Goal: Task Accomplishment & Management: Manage account settings

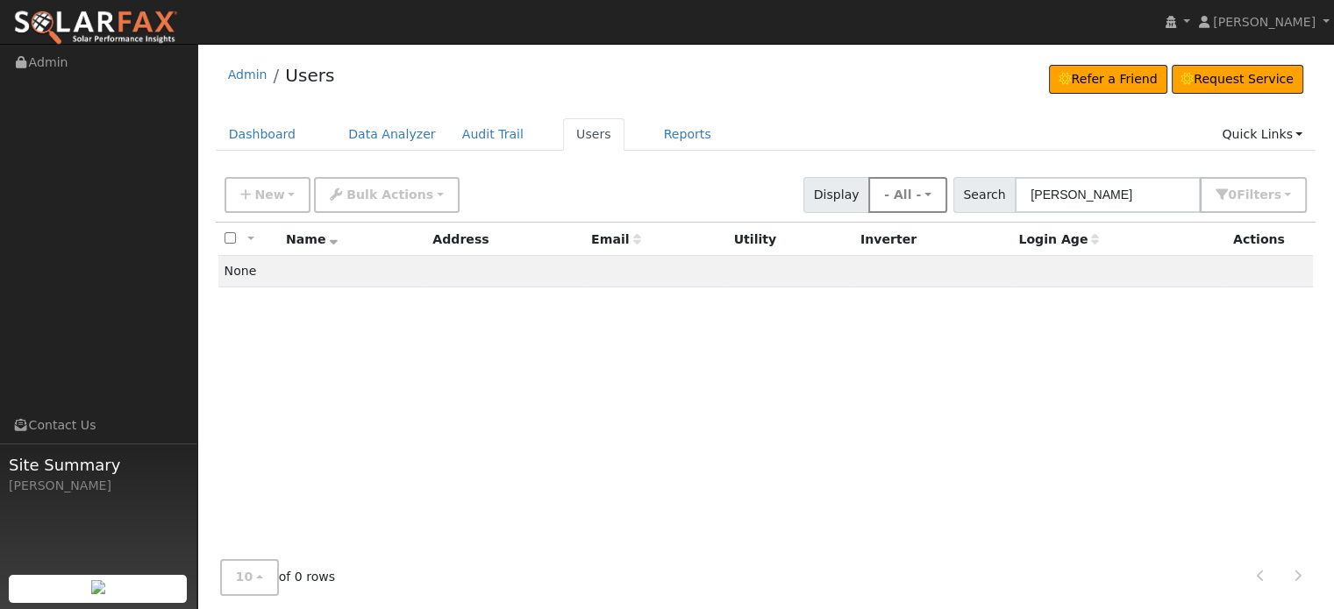
drag, startPoint x: 1144, startPoint y: 196, endPoint x: 911, endPoint y: 186, distance: 232.6
click at [911, 186] on div "New Add User Quick Add Quick Connect Quick Convert Lead Bulk Actions Send Email…" at bounding box center [765, 192] width 1089 height 42
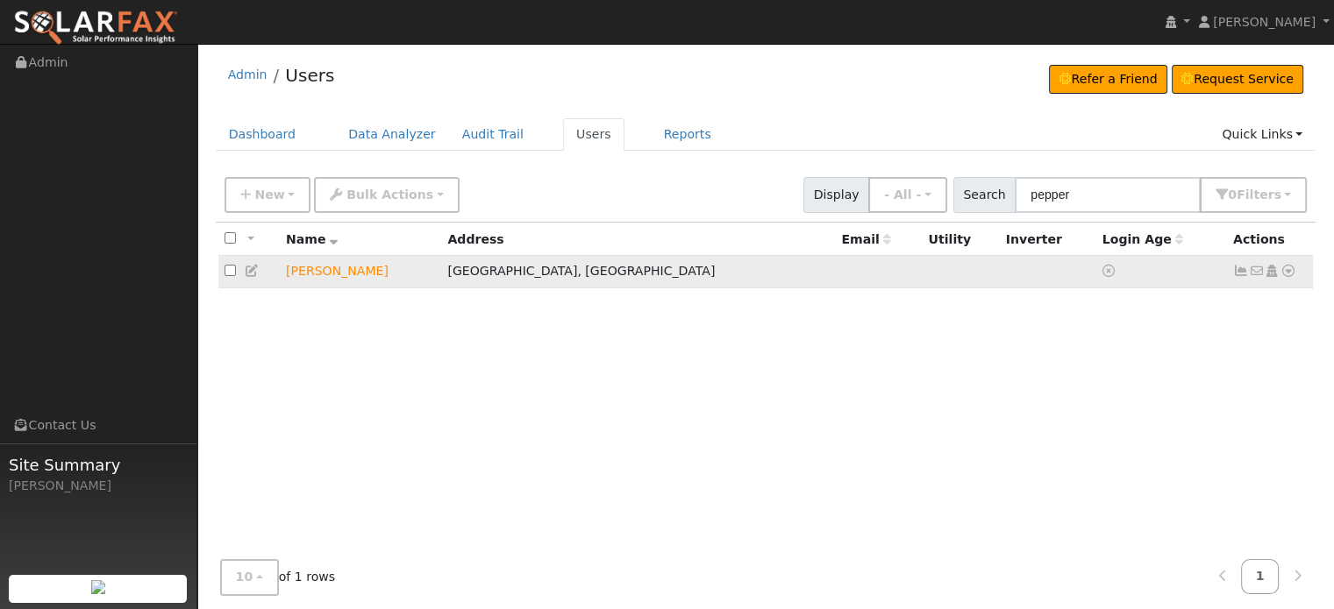
type input "pepper"
click at [1288, 271] on icon at bounding box center [1288, 271] width 16 height 12
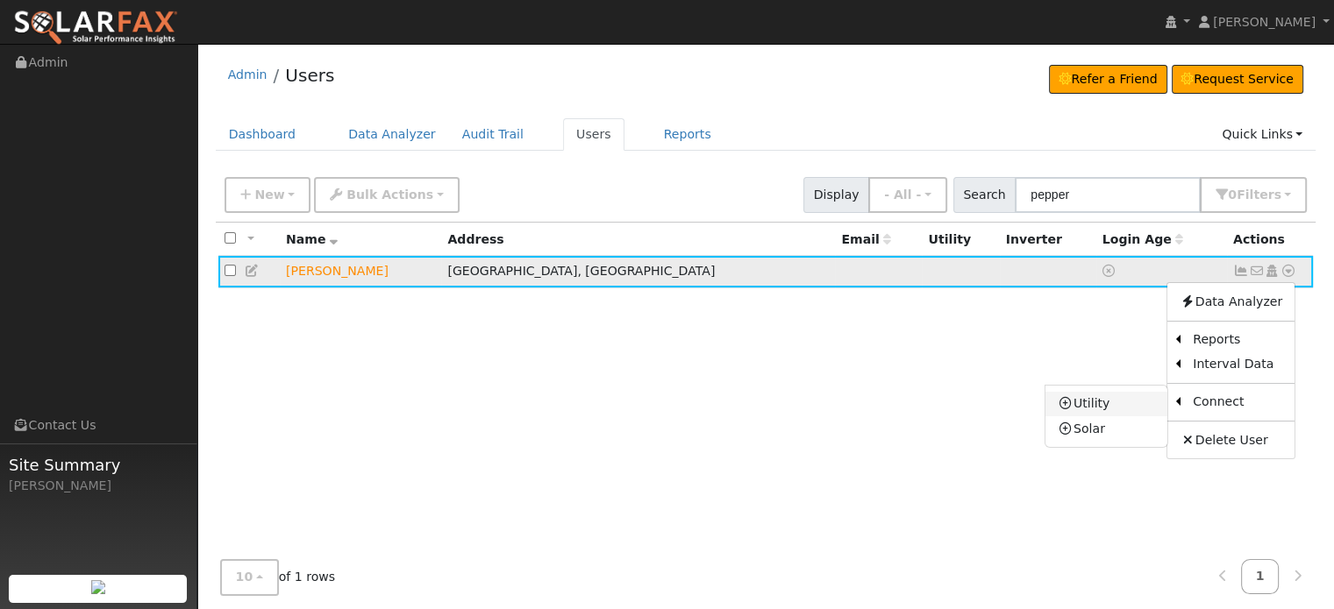
click at [1109, 401] on link "Utility" at bounding box center [1106, 404] width 122 height 25
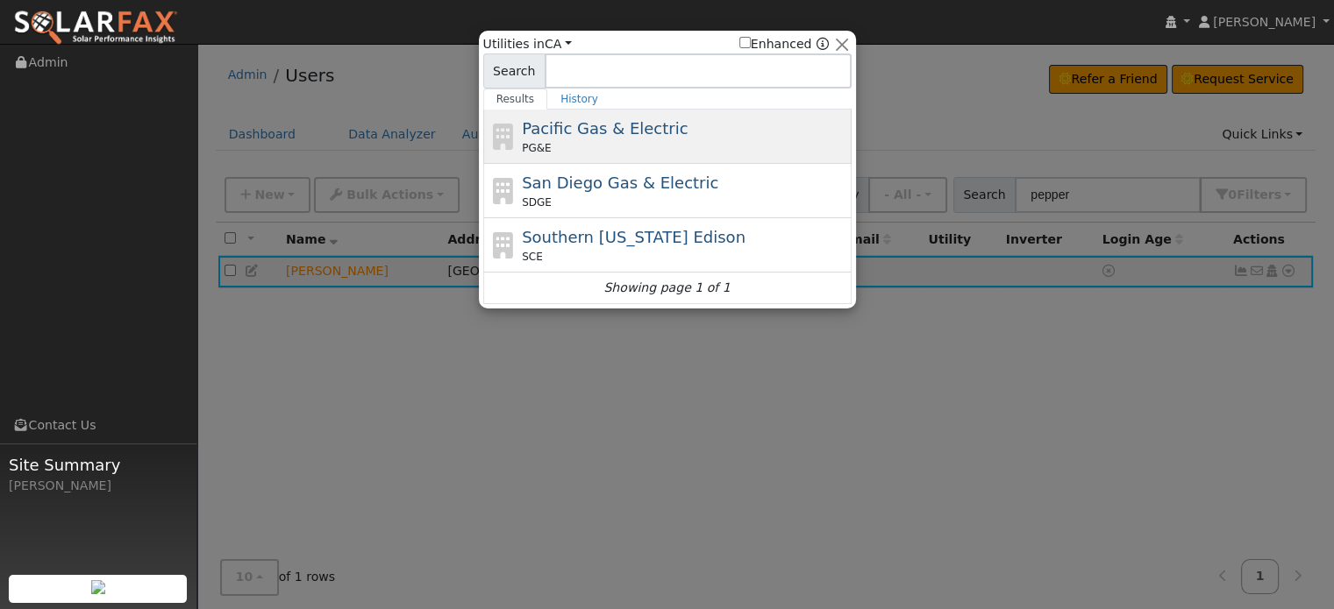
click at [573, 158] on div "Pacific Gas & Electric PG&E" at bounding box center [667, 137] width 368 height 54
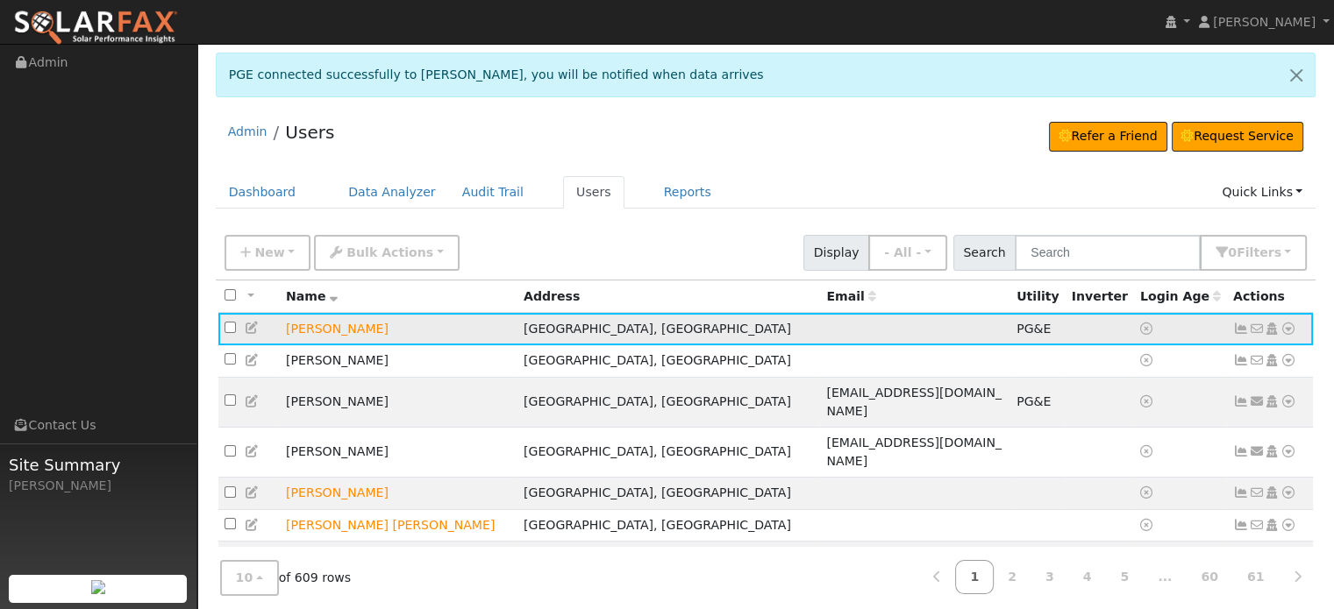
click at [1287, 327] on icon at bounding box center [1288, 329] width 16 height 12
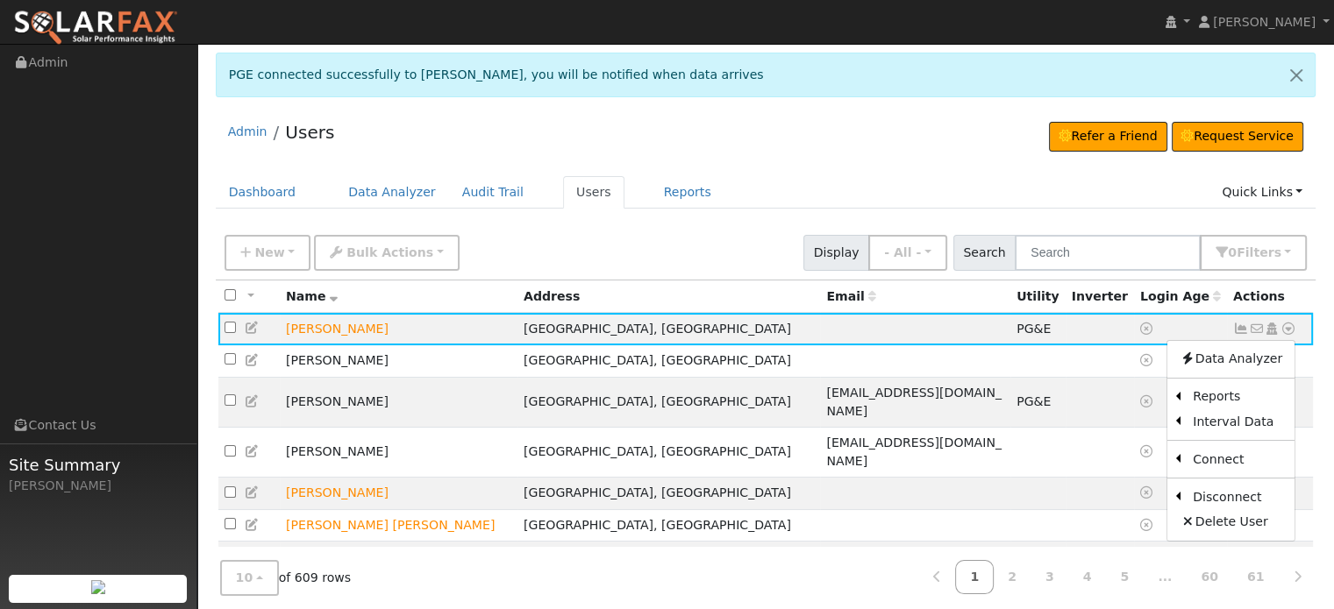
click at [890, 147] on div "Admin Users Refer a Friend Request Service Refer a Friend Request Service" at bounding box center [766, 136] width 1101 height 53
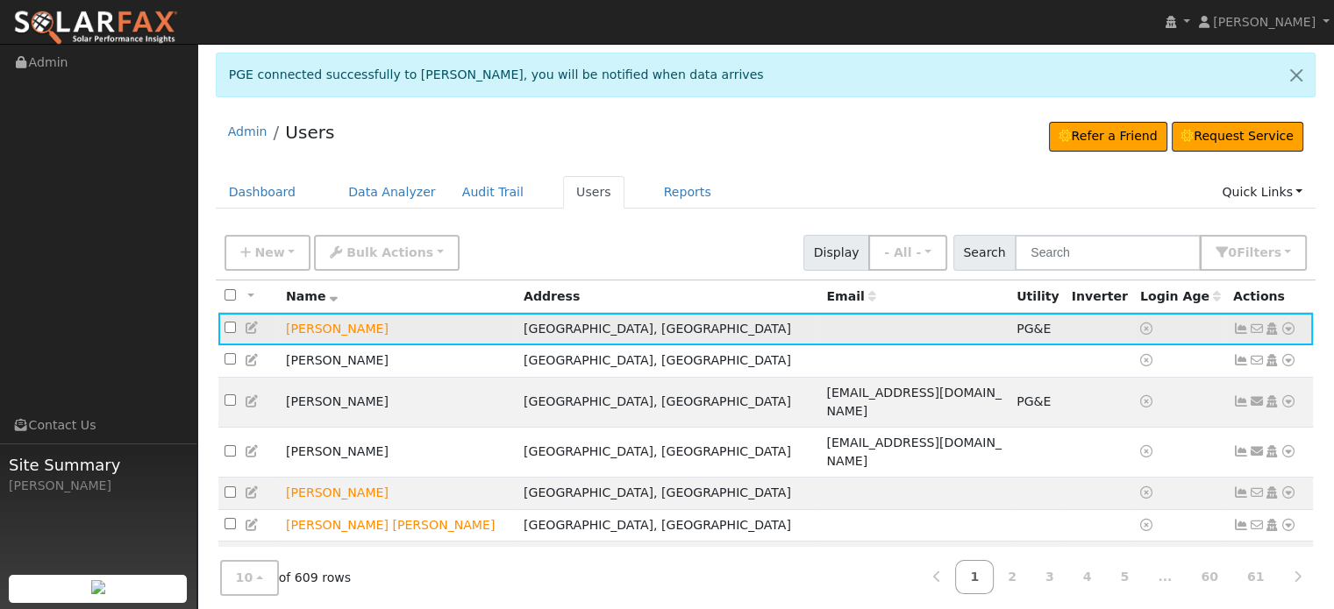
click at [1243, 326] on icon at bounding box center [1241, 329] width 16 height 12
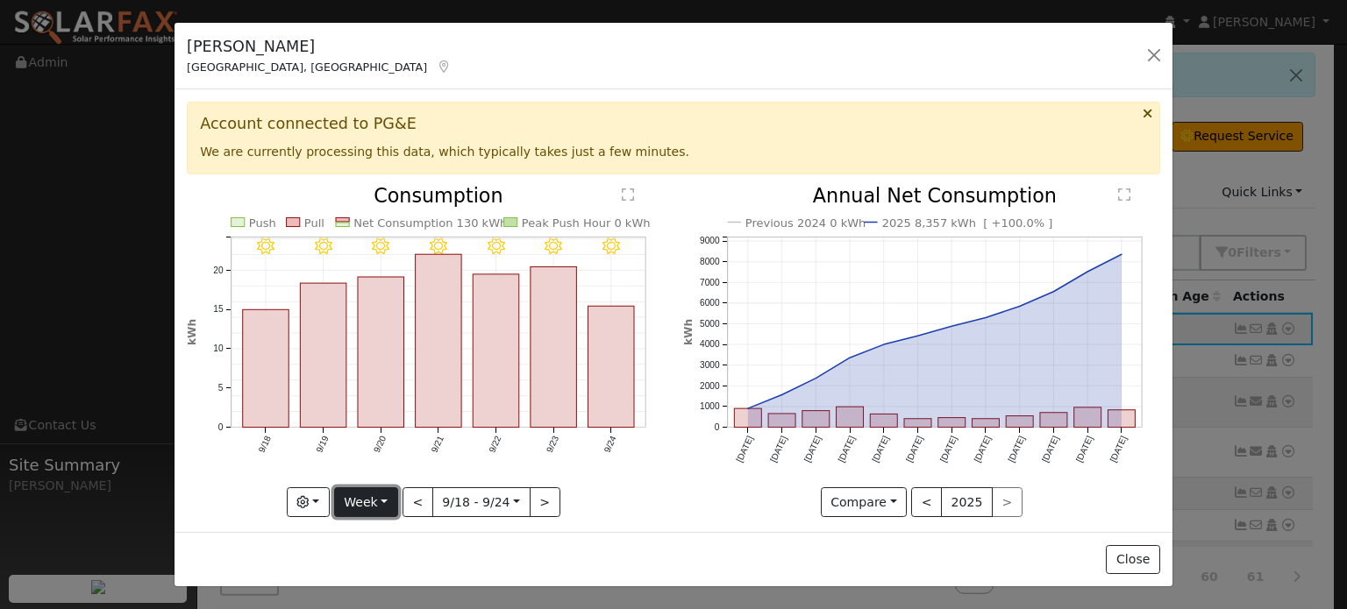
click at [363, 497] on button "Week" at bounding box center [366, 503] width 64 height 30
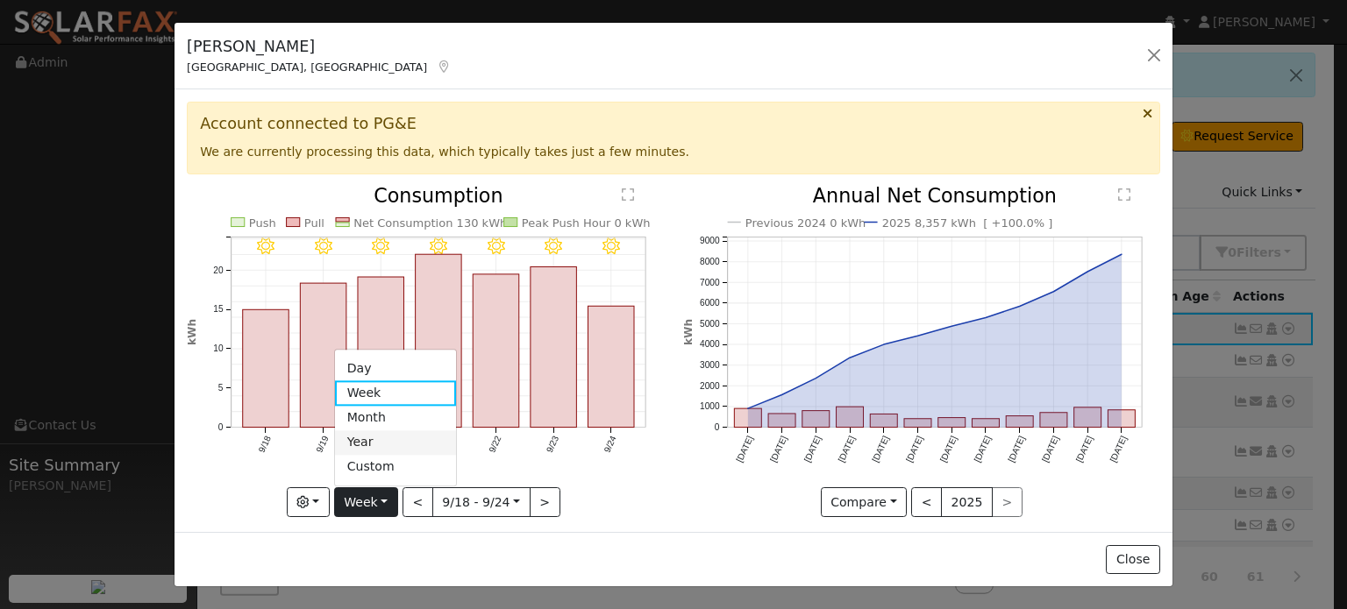
click at [367, 436] on link "Year" at bounding box center [396, 443] width 122 height 25
type input "2024-09-01"
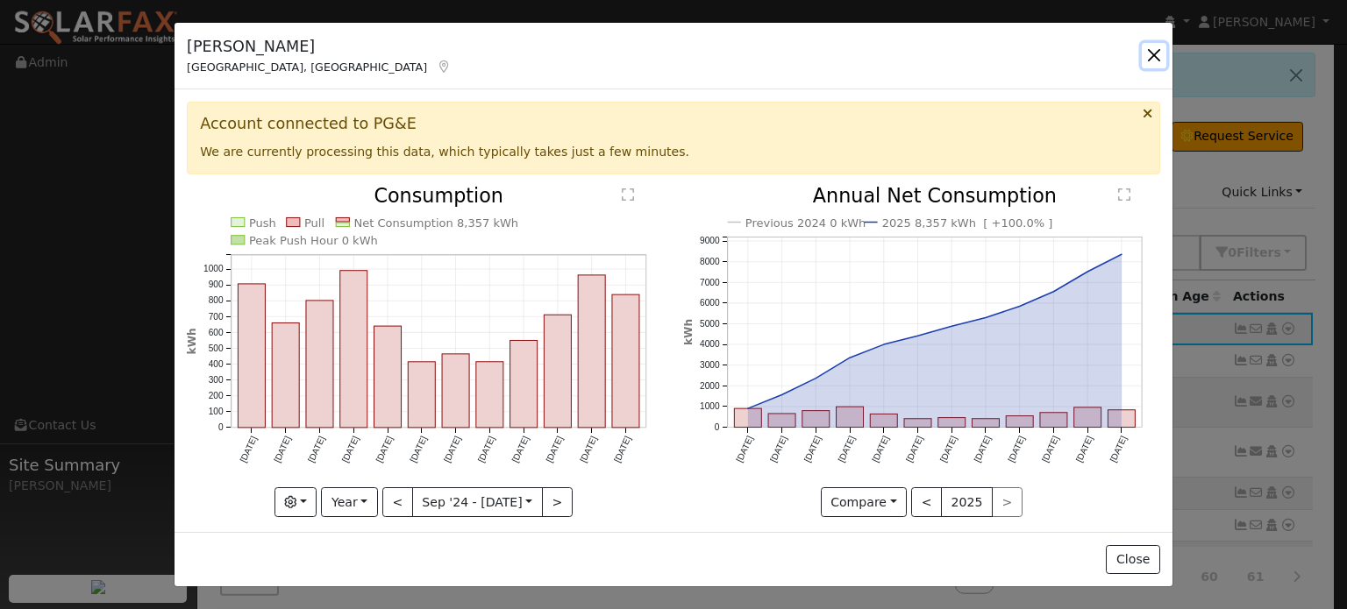
click at [1151, 53] on button "button" at bounding box center [1154, 55] width 25 height 25
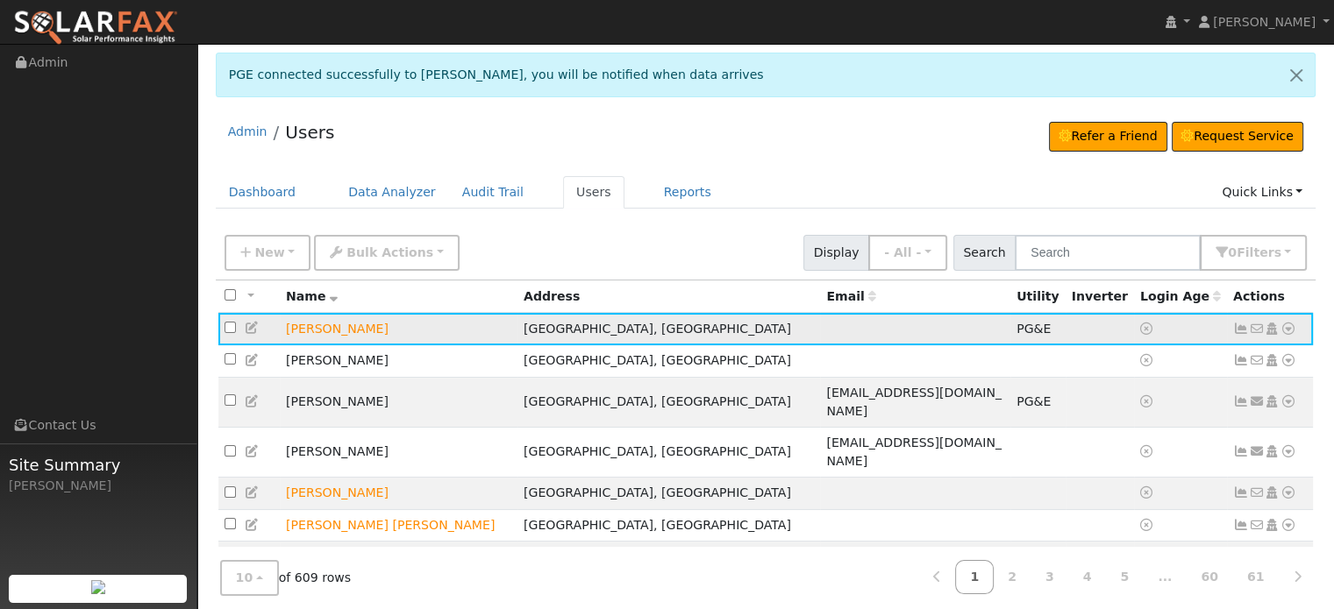
click at [1286, 328] on icon at bounding box center [1288, 329] width 16 height 12
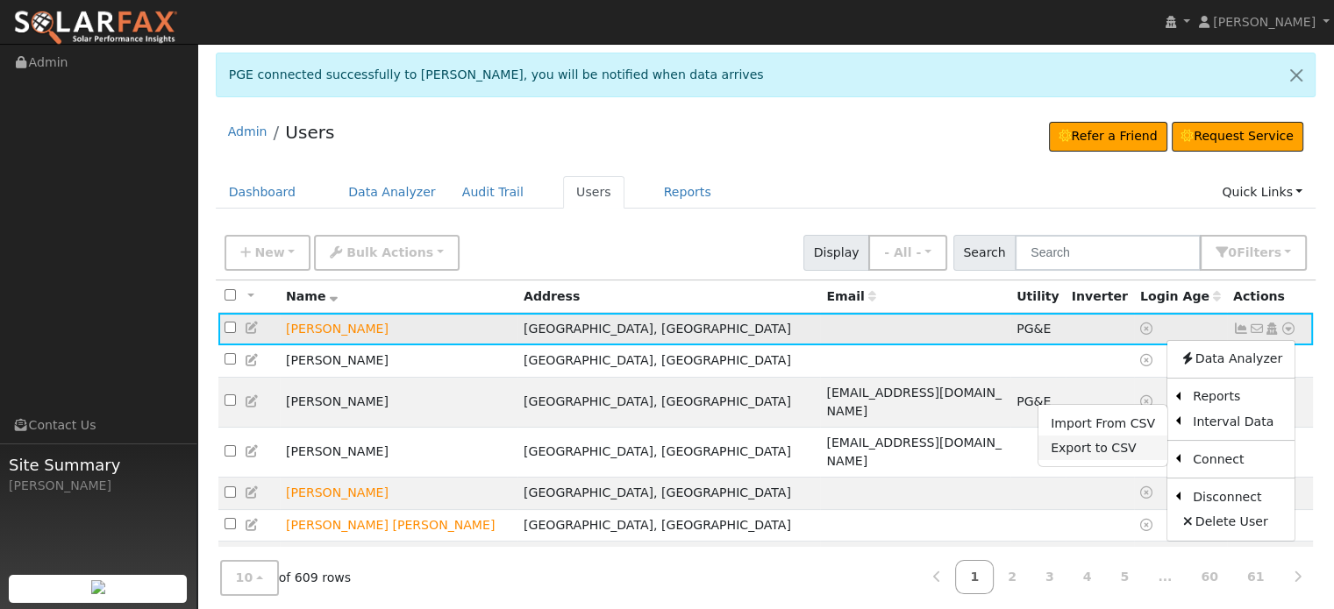
click at [1122, 445] on link "Export to CSV" at bounding box center [1102, 448] width 129 height 25
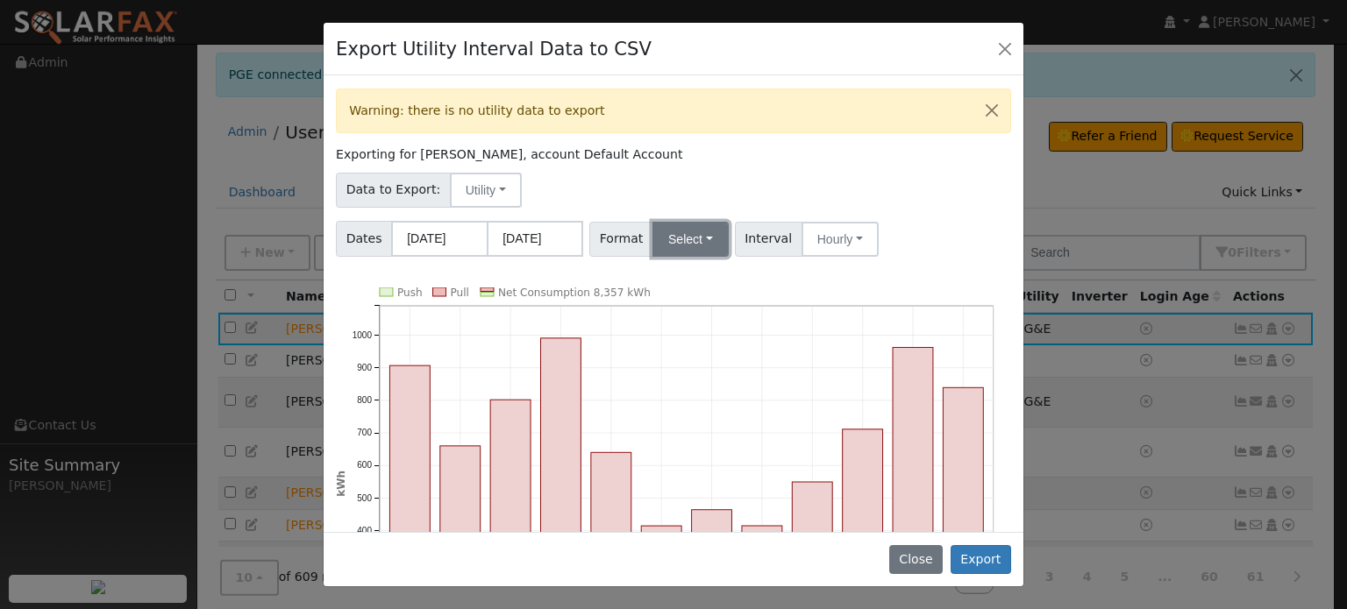
click at [682, 233] on button "Select" at bounding box center [690, 239] width 76 height 35
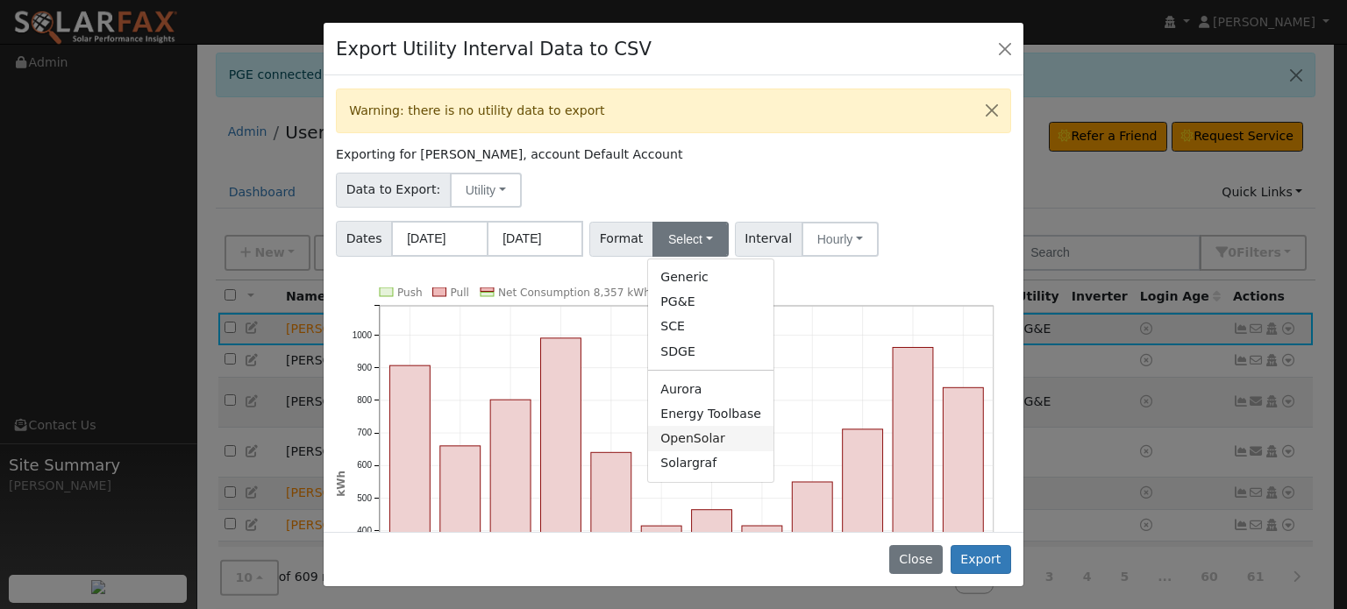
click at [668, 442] on link "OpenSolar" at bounding box center [710, 438] width 125 height 25
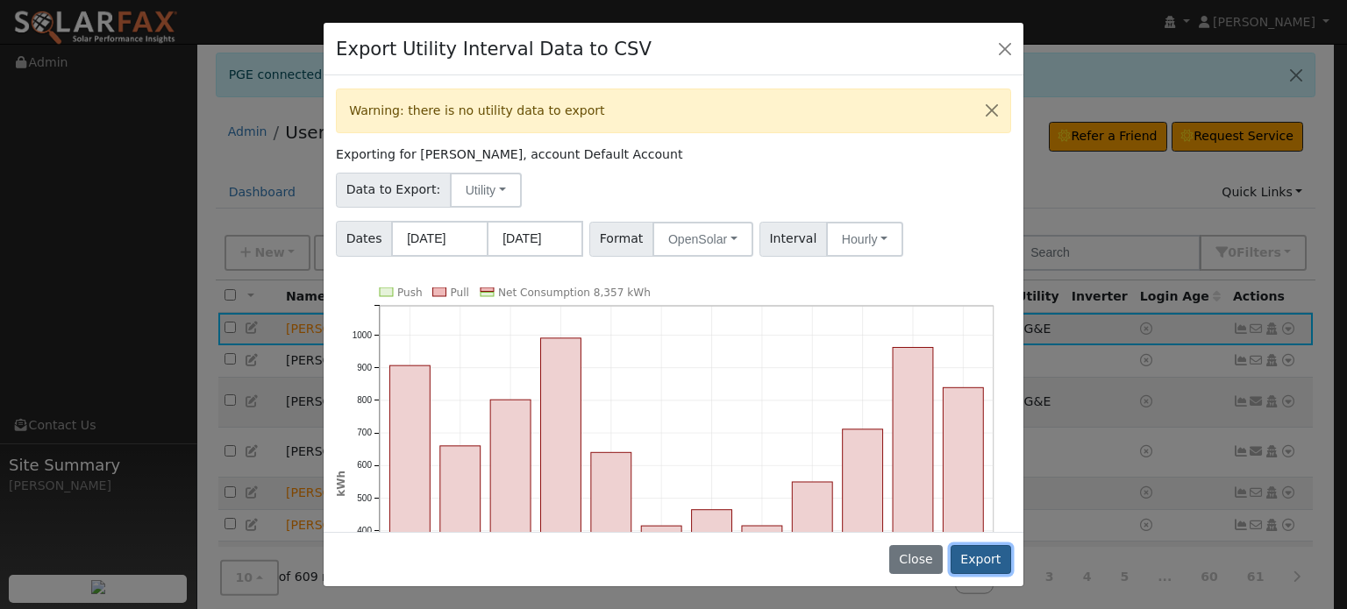
click at [968, 556] on button "Export" at bounding box center [981, 560] width 61 height 30
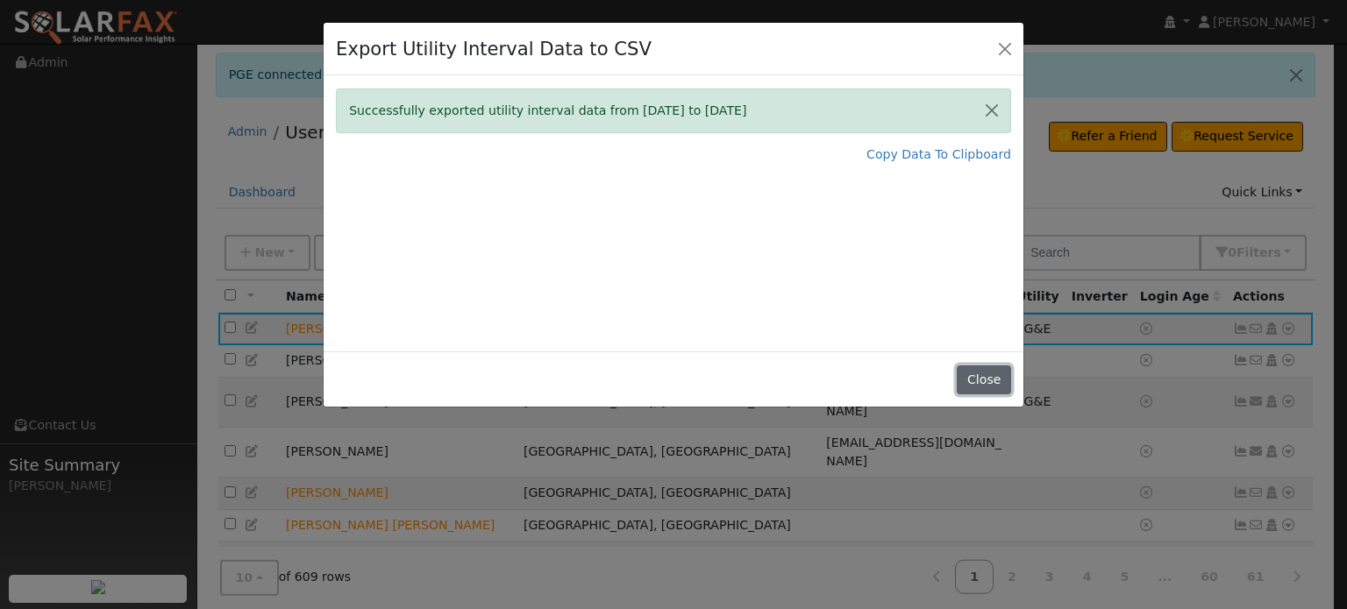
drag, startPoint x: 997, startPoint y: 392, endPoint x: 814, endPoint y: 199, distance: 266.1
click at [996, 389] on button "Close" at bounding box center [983, 381] width 53 height 30
